Goal: Find specific page/section: Find specific page/section

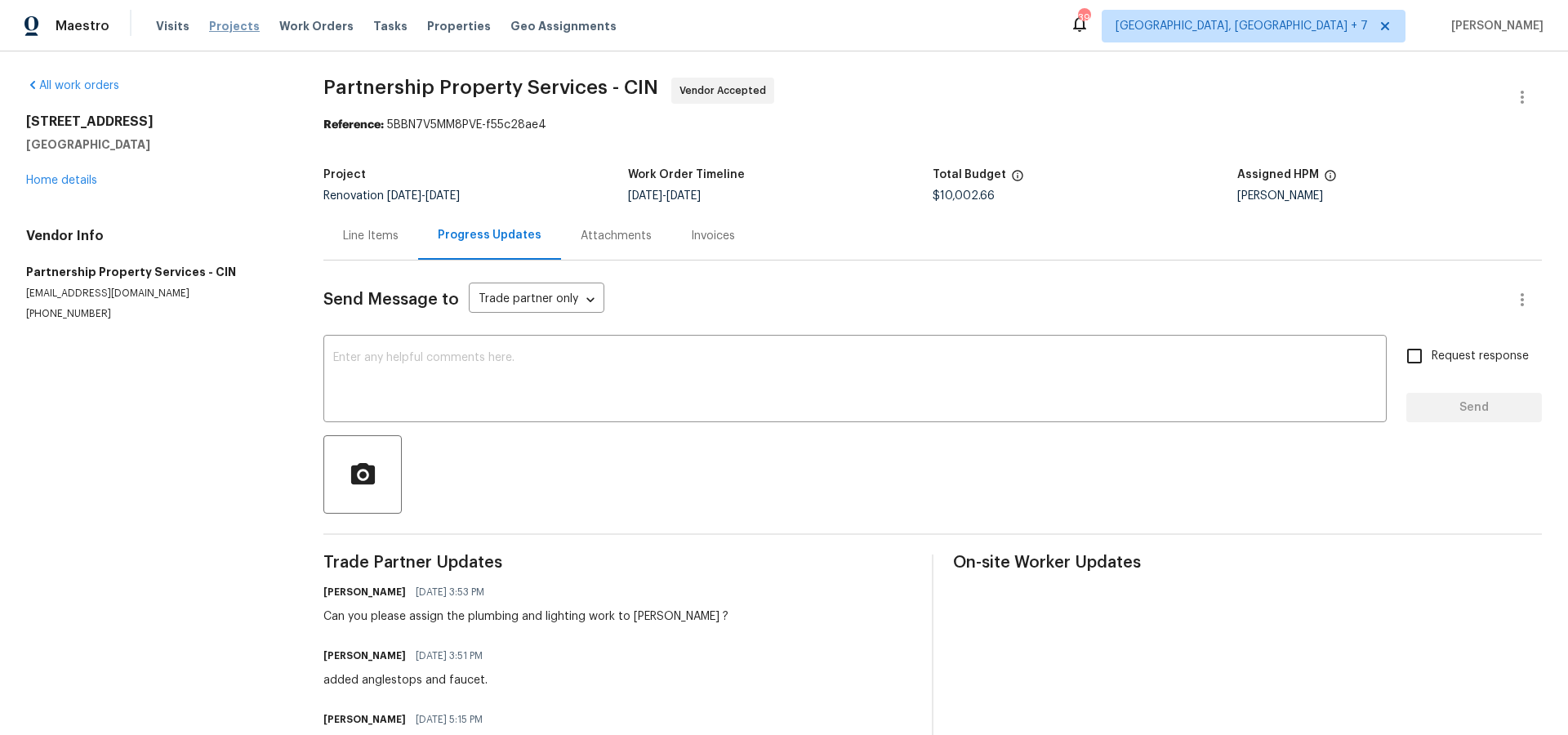
scroll to position [89, 0]
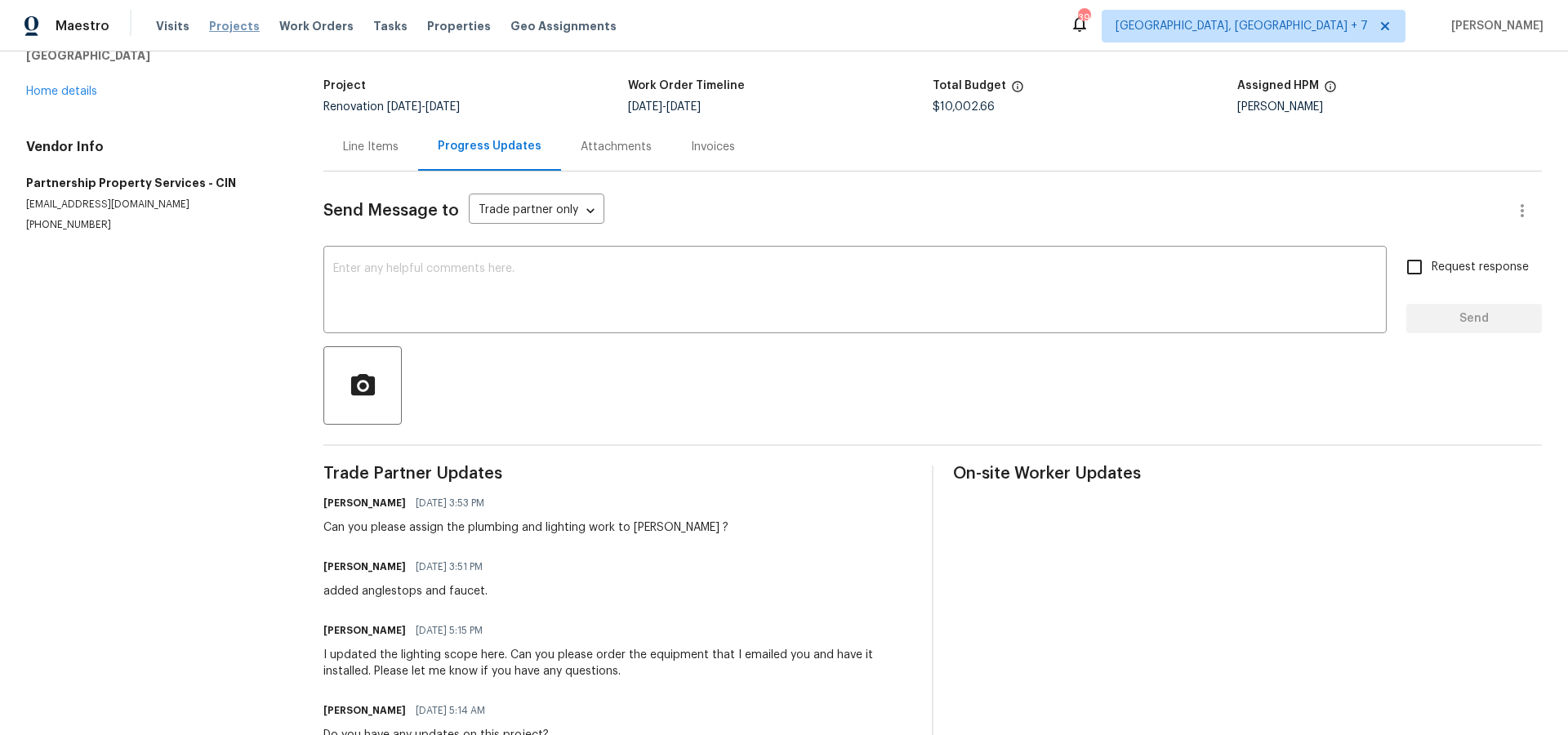
click at [219, 25] on span "Projects" at bounding box center [234, 27] width 51 height 17
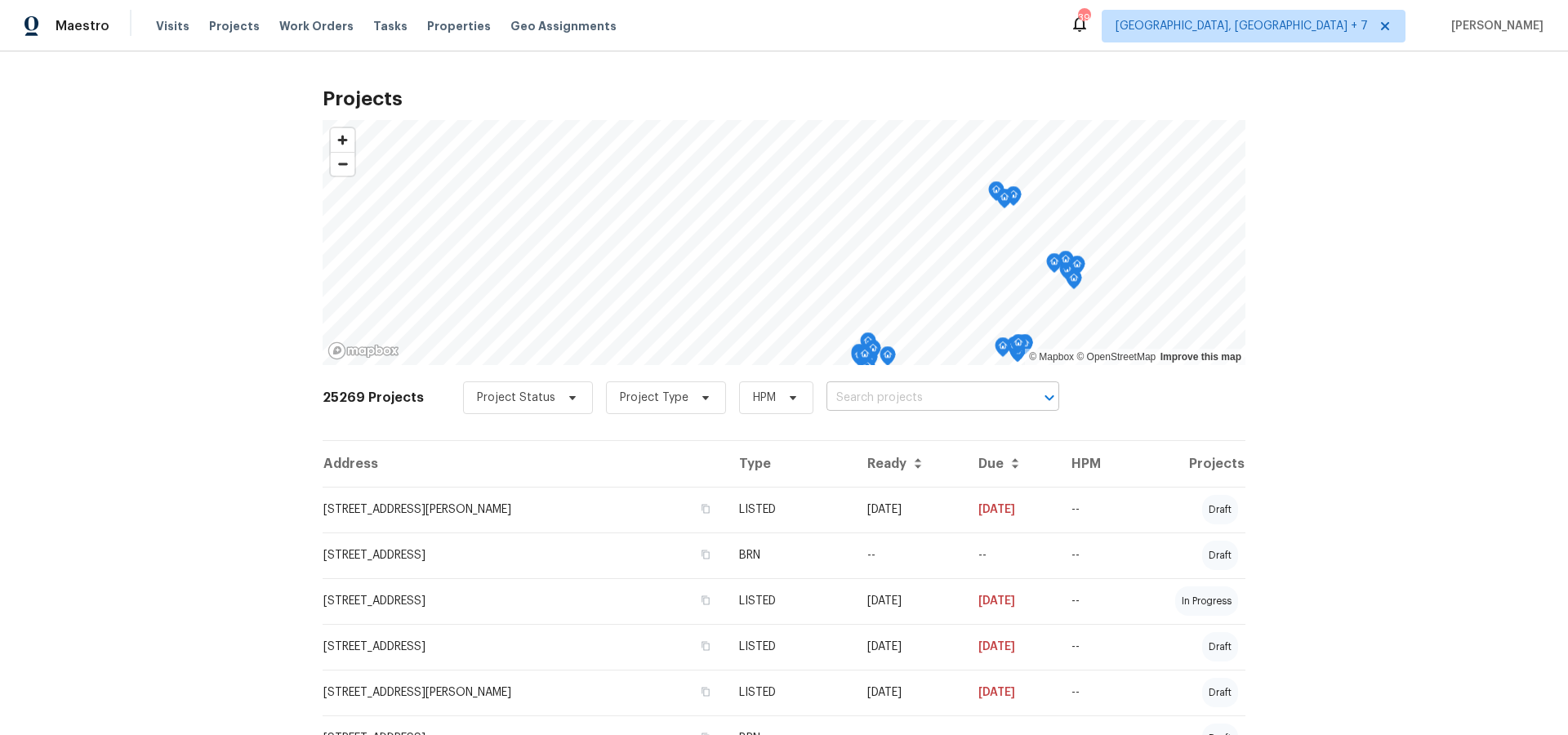
click at [943, 400] on input "text" at bounding box center [920, 398] width 187 height 25
type input "7795"
click at [930, 438] on li "[STREET_ADDRESS][PERSON_NAME]" at bounding box center [934, 434] width 238 height 27
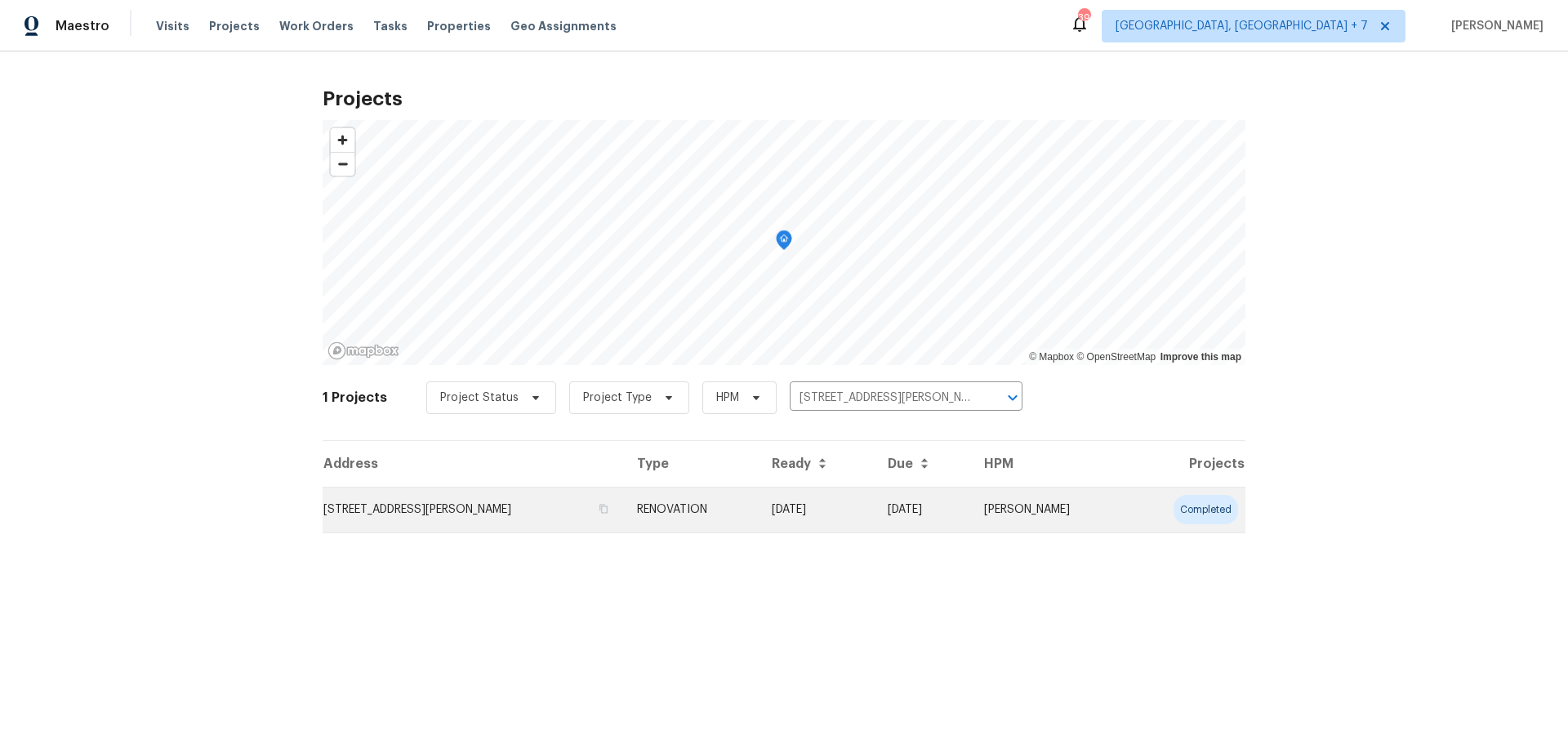
click at [444, 513] on td "[STREET_ADDRESS][PERSON_NAME]" at bounding box center [472, 510] width 301 height 46
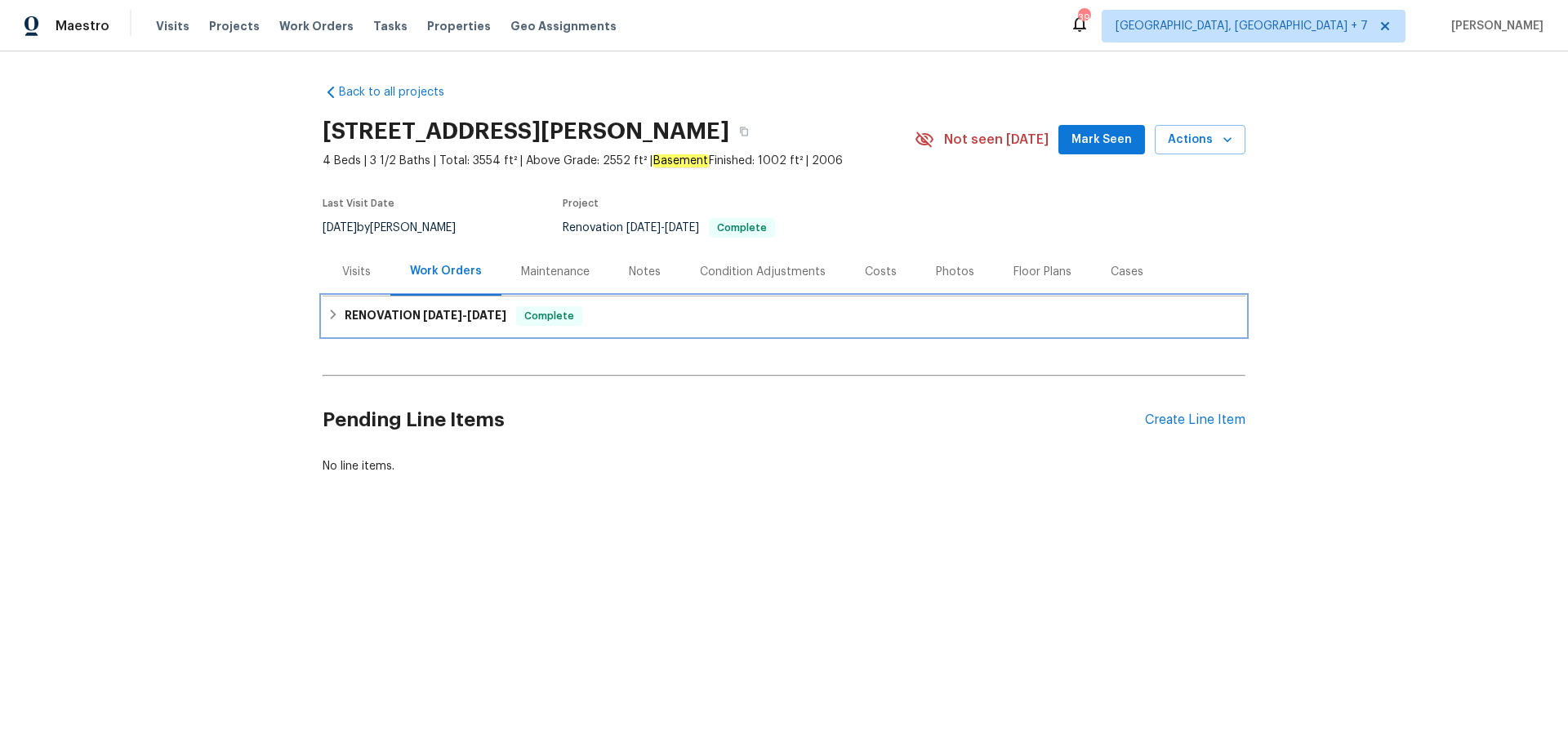
click at [417, 312] on h6 "RENOVATION [DATE] - [DATE]" at bounding box center [425, 316] width 162 height 19
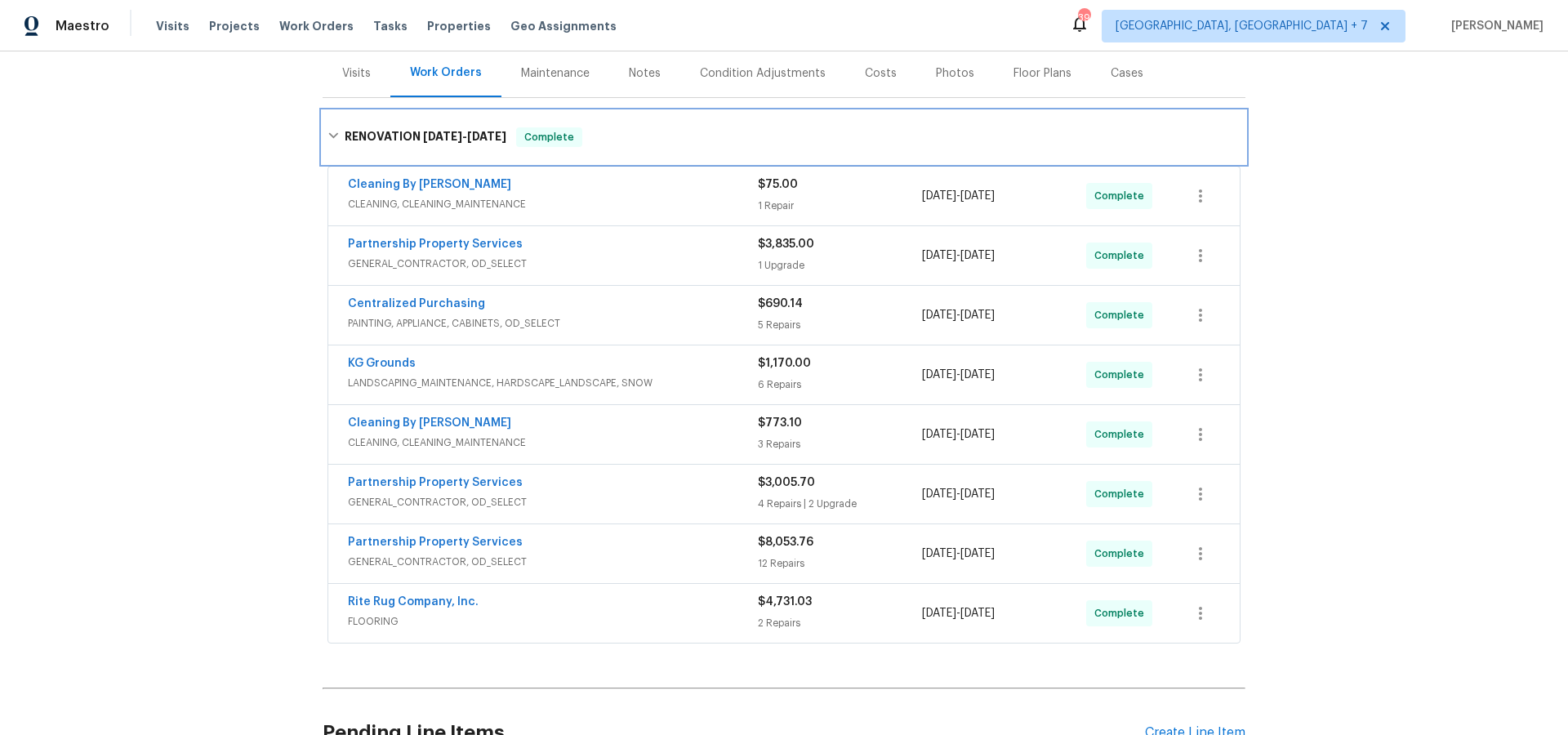
scroll to position [236, 0]
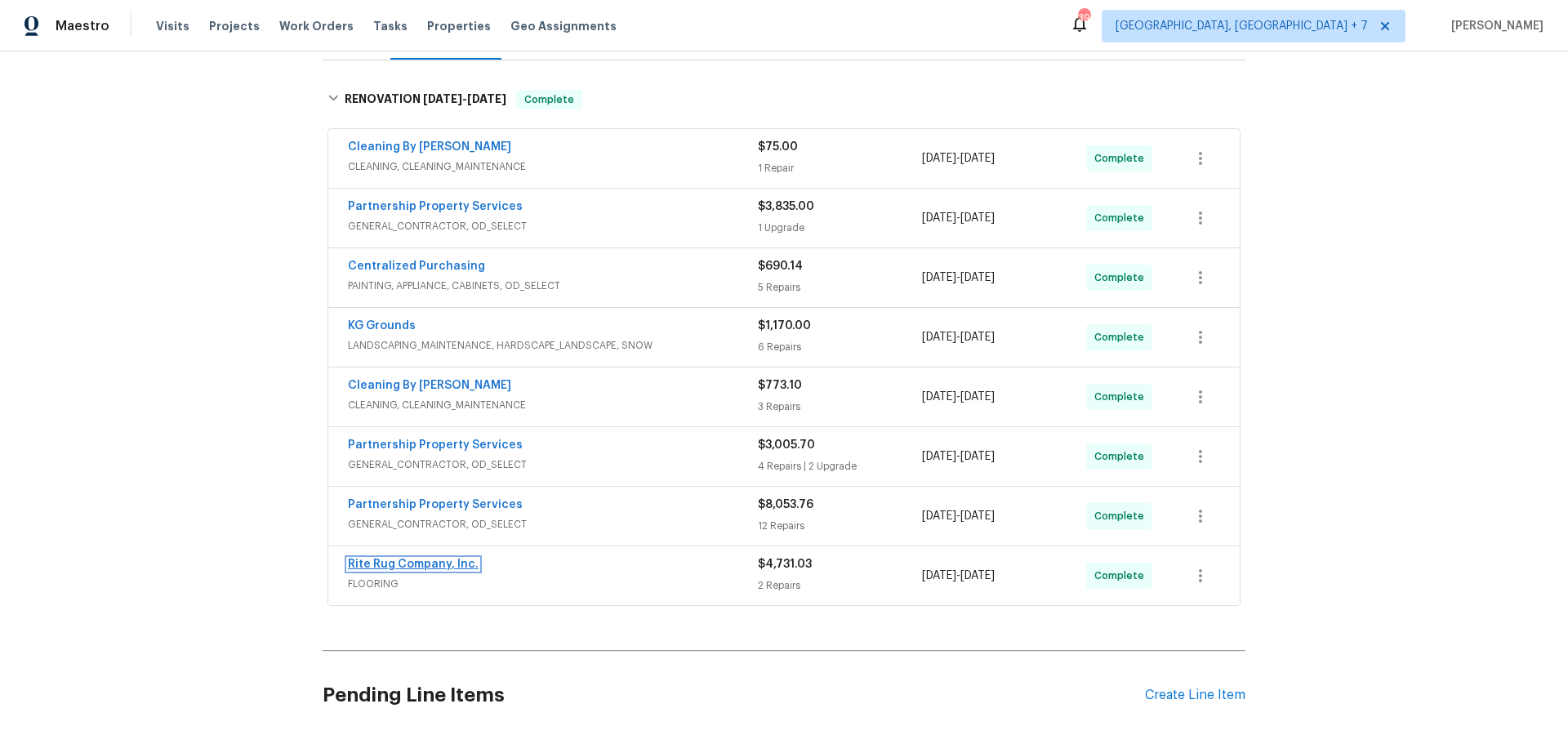
click at [445, 562] on link "Rite Rug Company, Inc." at bounding box center [413, 565] width 131 height 11
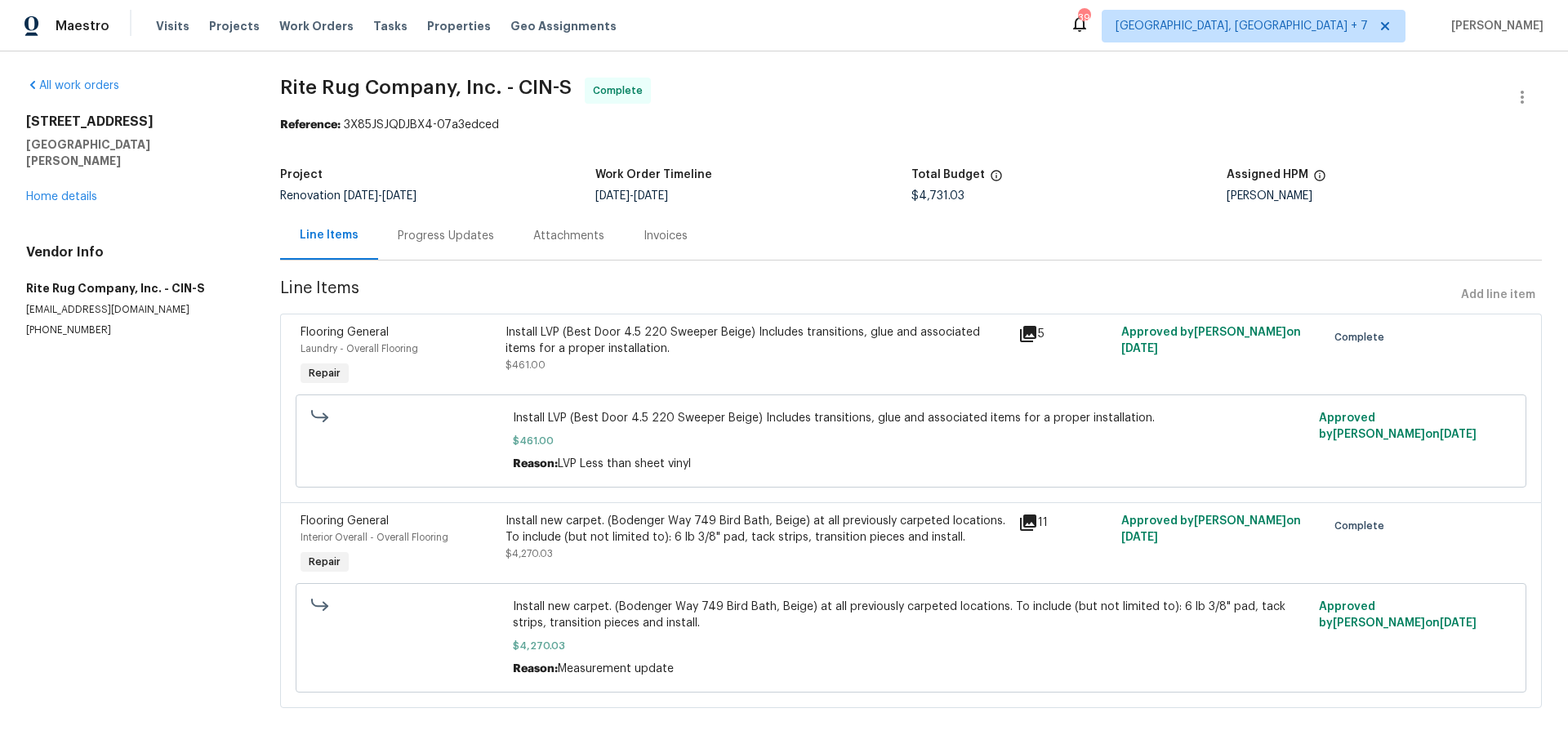
scroll to position [21, 0]
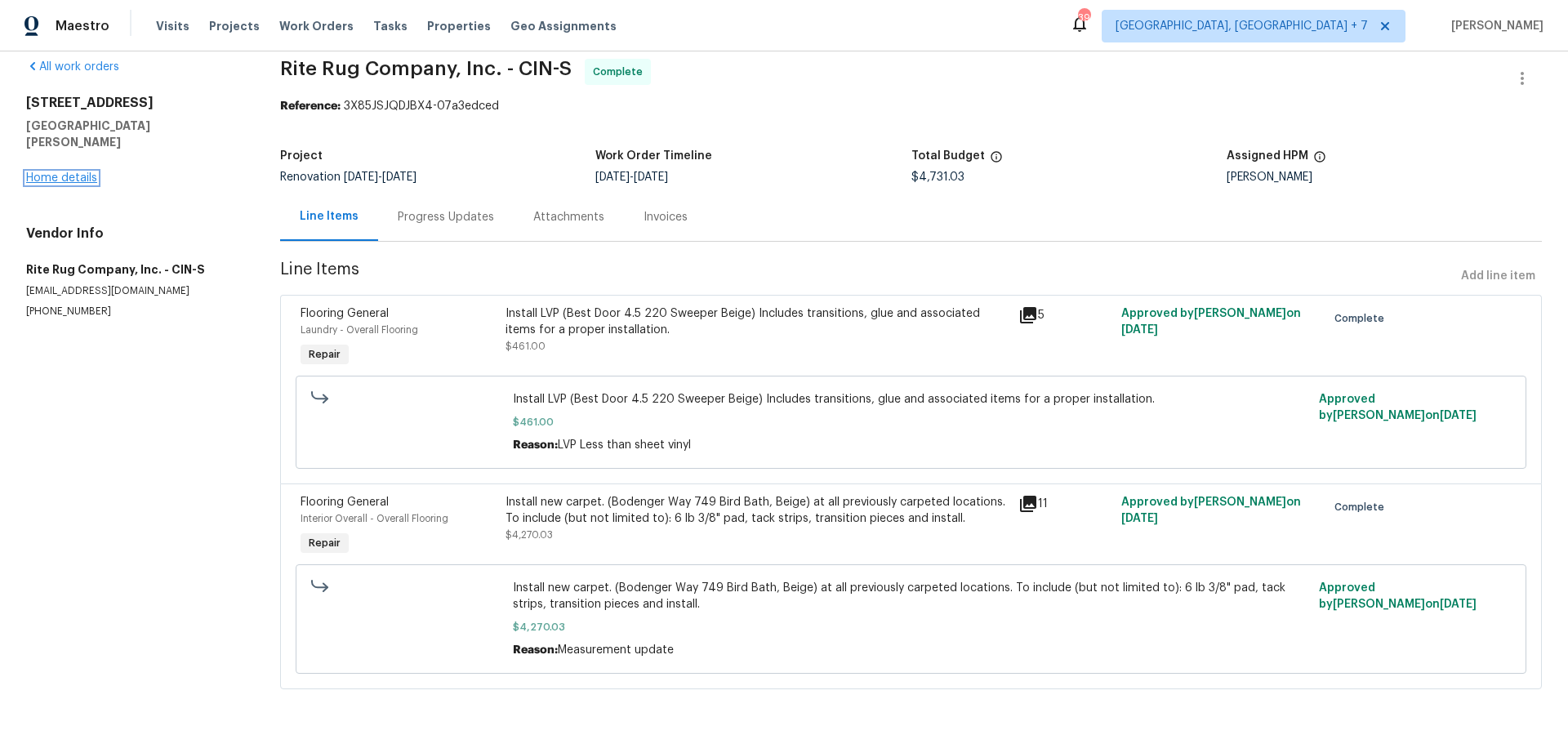
click at [54, 172] on link "Home details" at bounding box center [61, 178] width 71 height 11
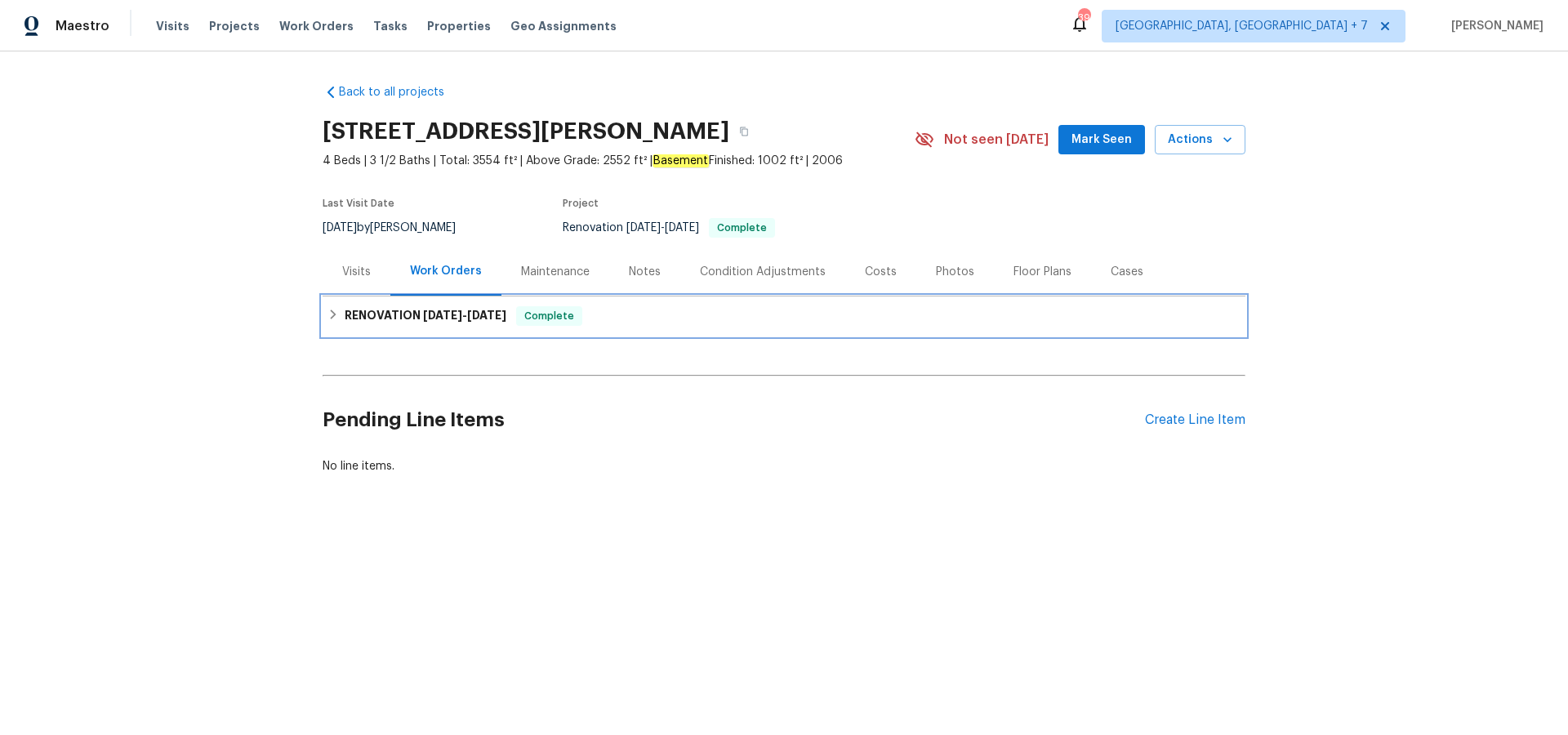
click at [438, 307] on h6 "RENOVATION [DATE] - [DATE]" at bounding box center [425, 316] width 162 height 19
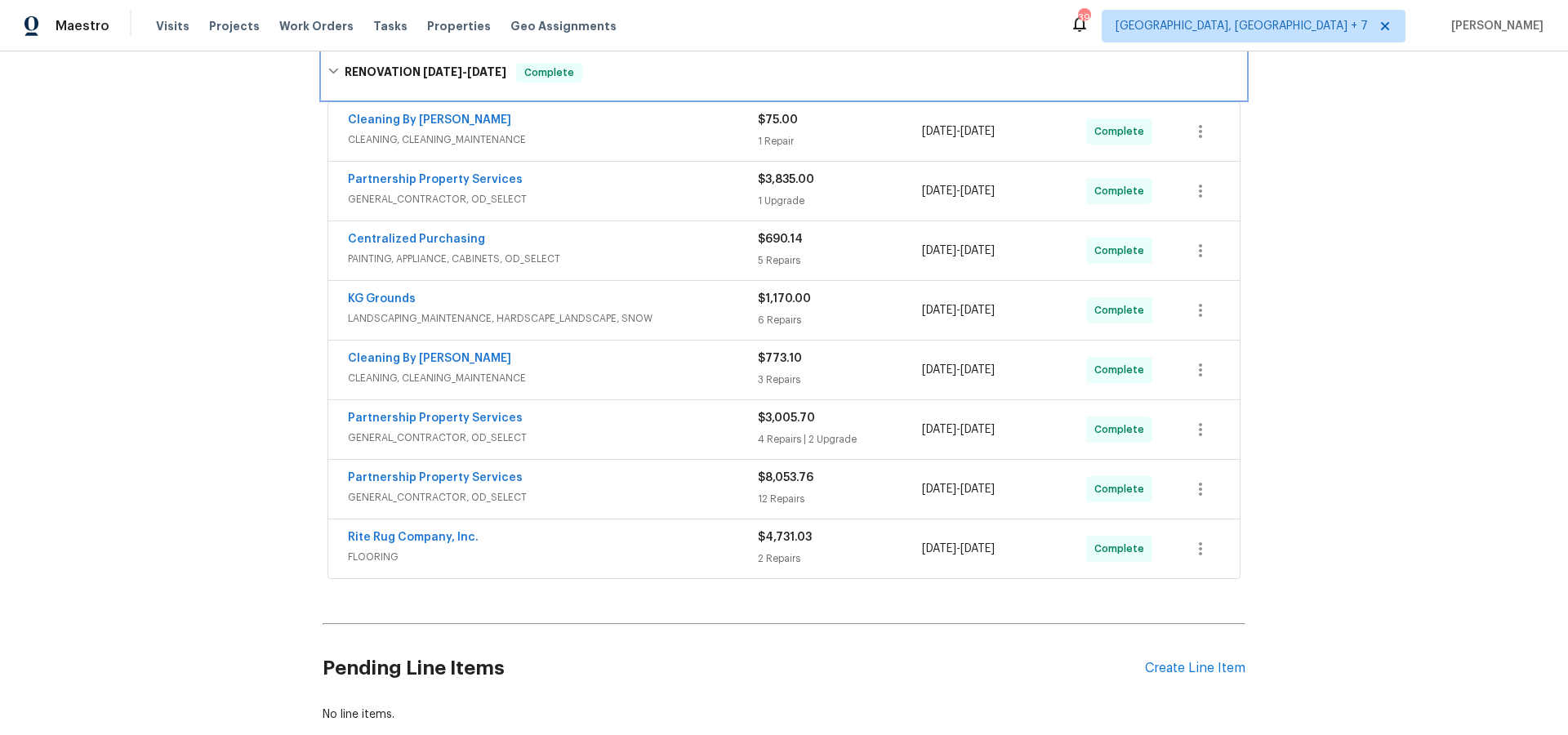
scroll to position [278, 0]
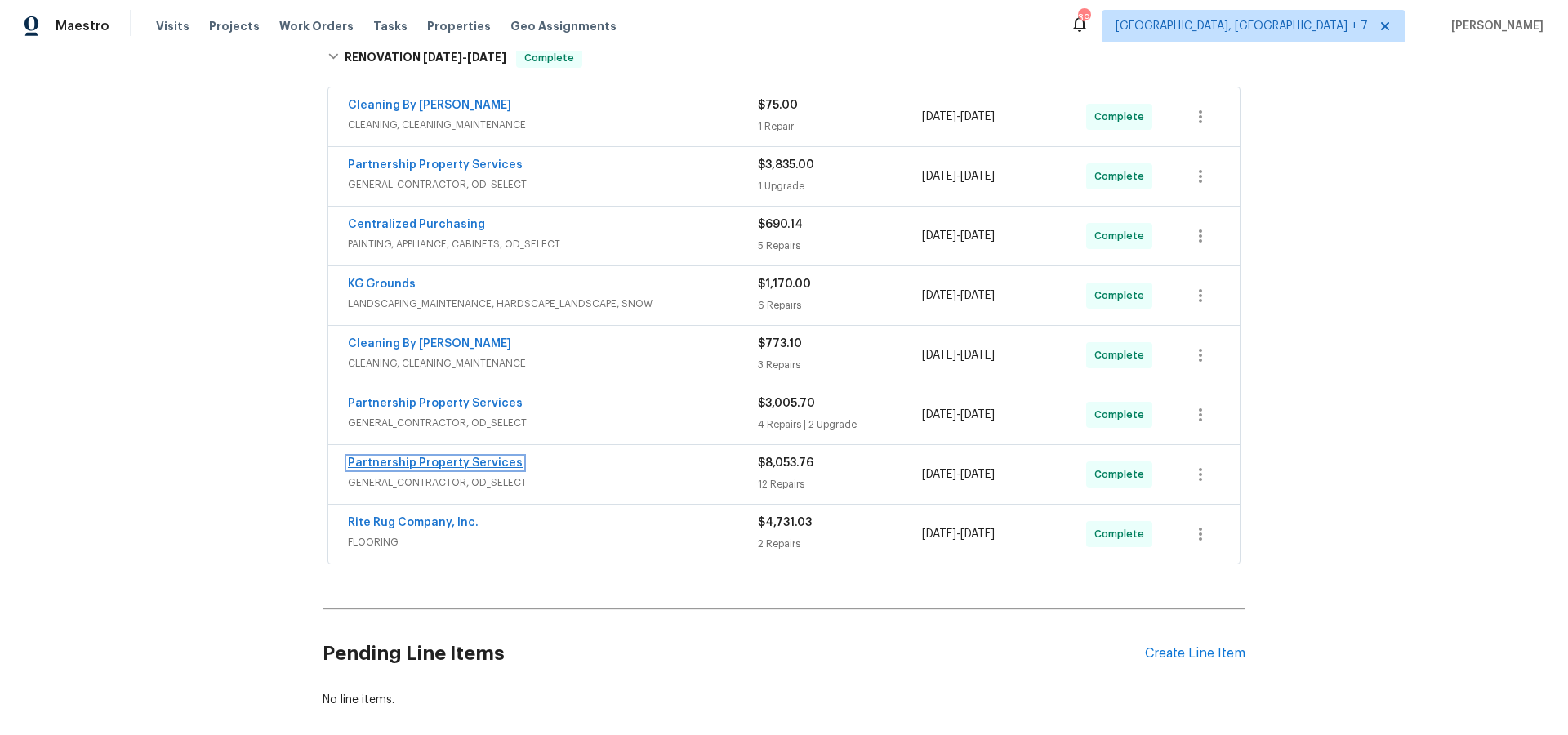
click at [453, 461] on link "Partnership Property Services" at bounding box center [436, 463] width 175 height 11
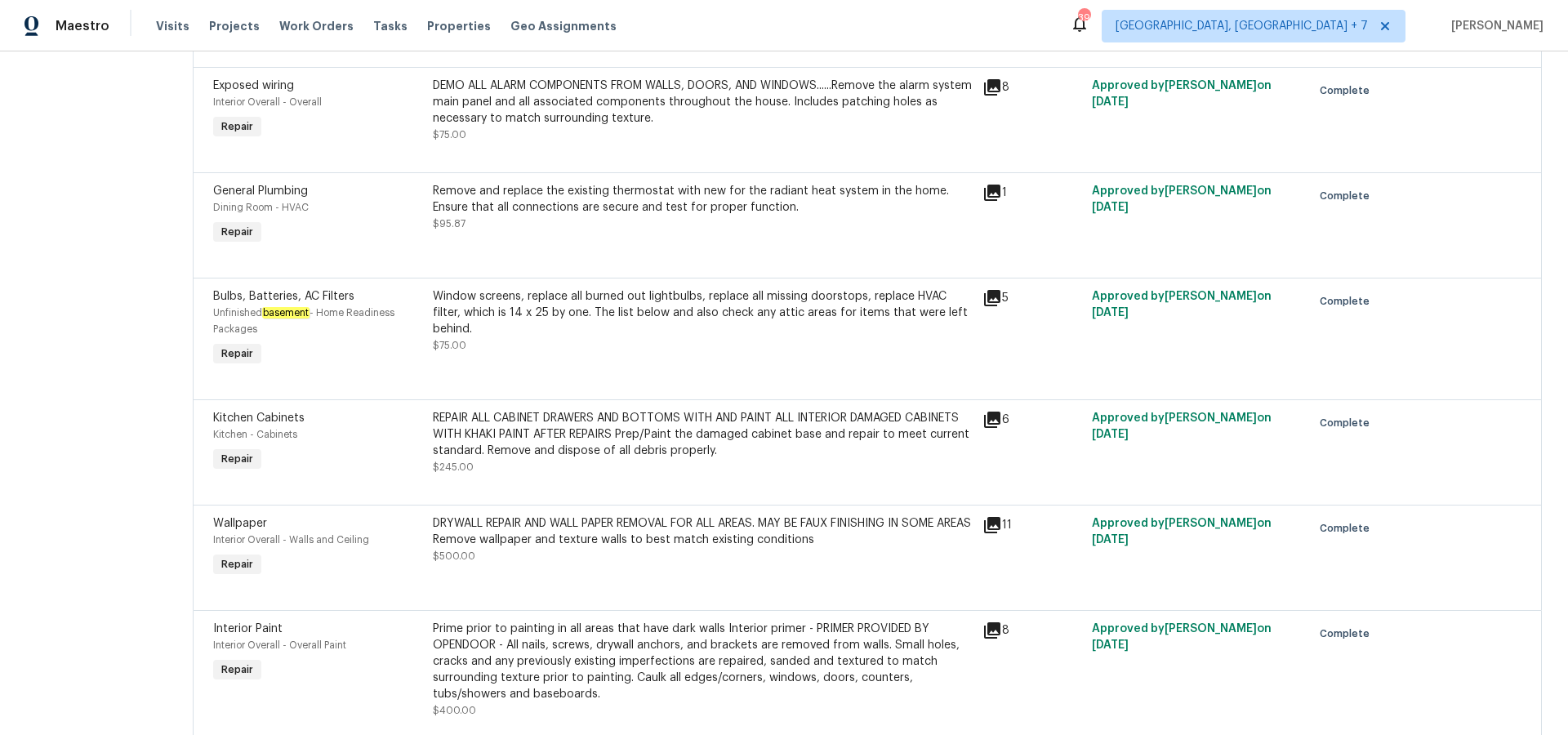
scroll to position [1232, 0]
